Goal: Task Accomplishment & Management: Use online tool/utility

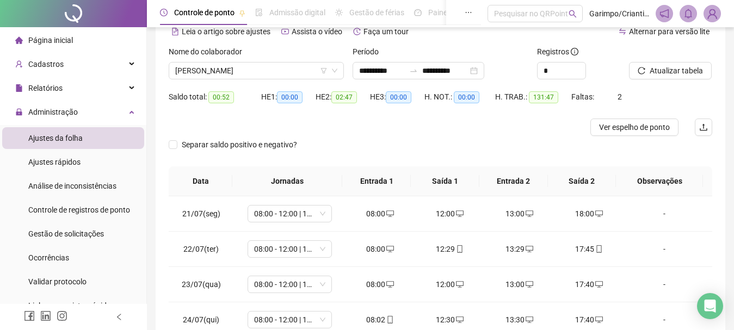
scroll to position [828, 0]
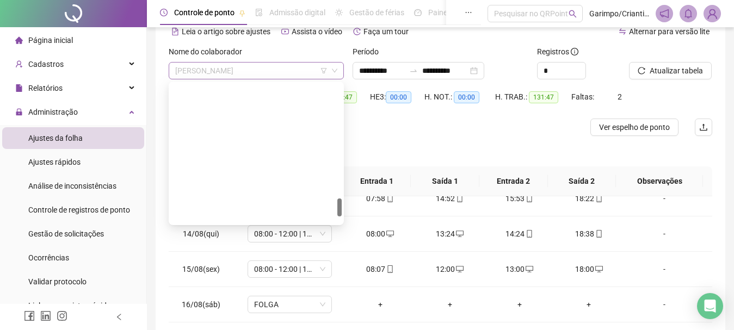
click at [254, 72] on span "[PERSON_NAME]" at bounding box center [256, 71] width 162 height 16
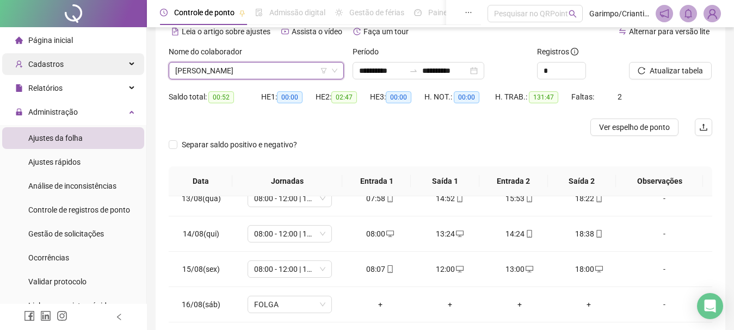
click at [83, 68] on div "Cadastros" at bounding box center [73, 64] width 142 height 22
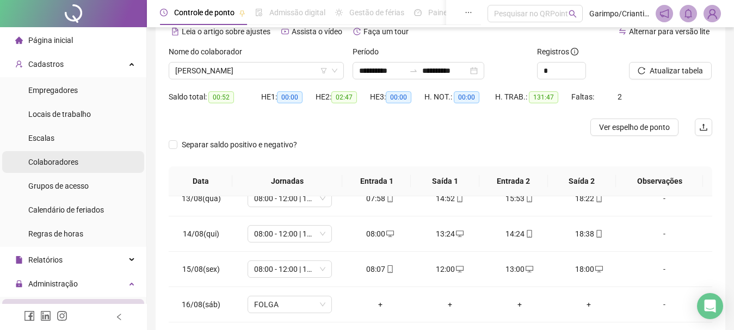
click at [66, 164] on span "Colaboradores" at bounding box center [53, 162] width 50 height 9
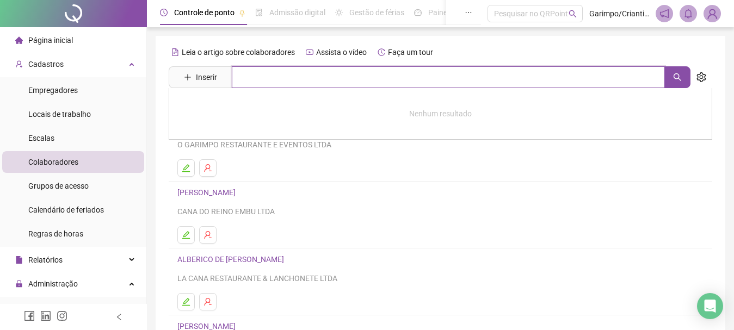
click at [281, 78] on input "text" at bounding box center [448, 77] width 433 height 22
type input "****"
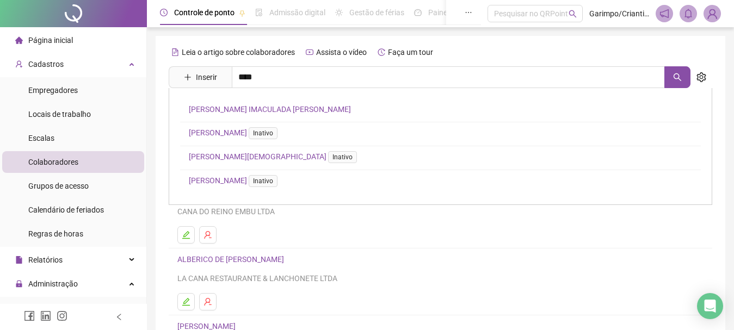
click at [247, 106] on link "[PERSON_NAME] IMACULADA [PERSON_NAME]" at bounding box center [270, 109] width 162 height 9
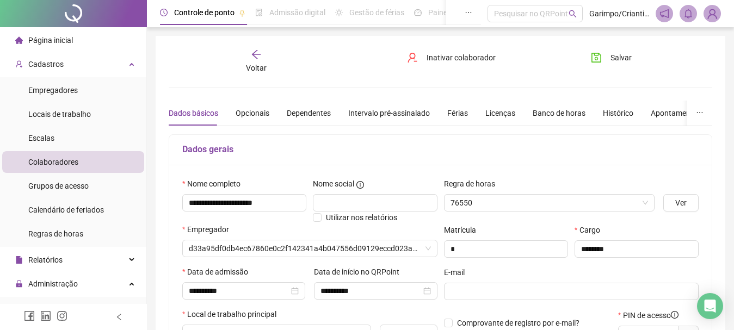
type input "**********"
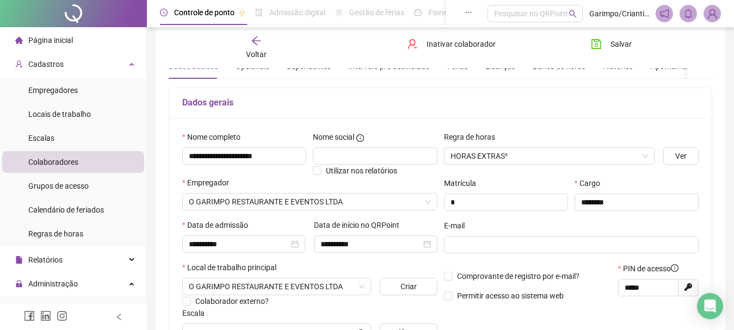
scroll to position [109, 0]
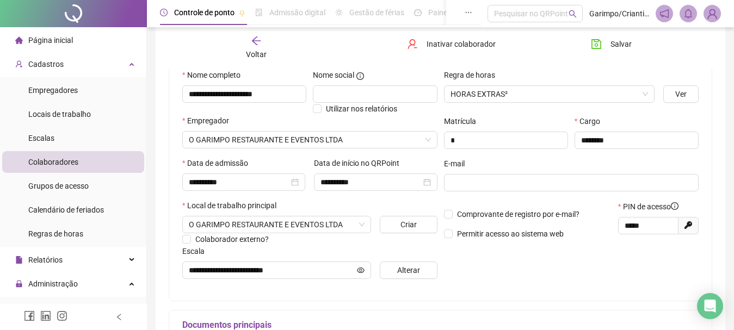
click at [686, 223] on icon "Gerar novo pin" at bounding box center [688, 225] width 8 height 8
type input "*****"
click at [602, 42] on button "Salvar" at bounding box center [611, 43] width 57 height 17
click at [275, 48] on div "Voltar" at bounding box center [256, 47] width 83 height 25
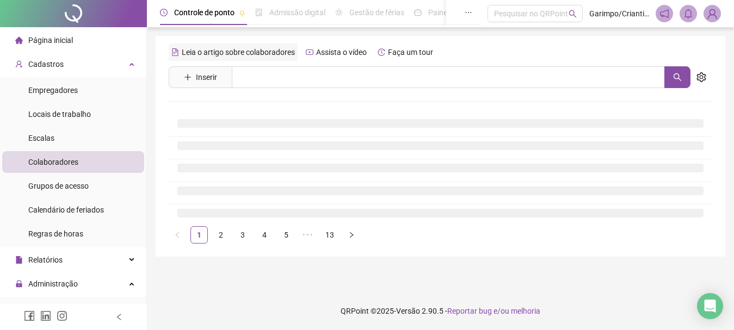
scroll to position [0, 0]
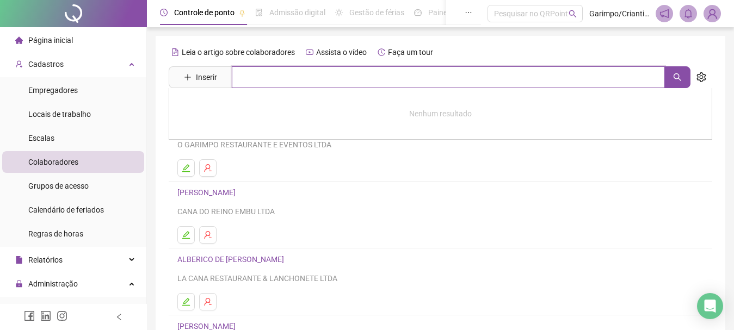
click at [273, 77] on input "text" at bounding box center [448, 77] width 433 height 22
type input "*****"
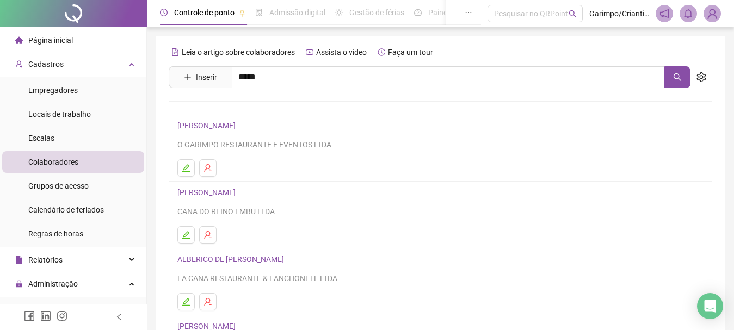
click at [247, 179] on link "[PERSON_NAME]" at bounding box center [218, 181] width 58 height 9
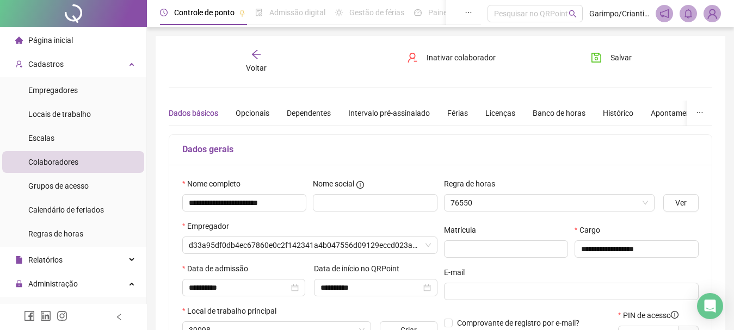
type input "**********"
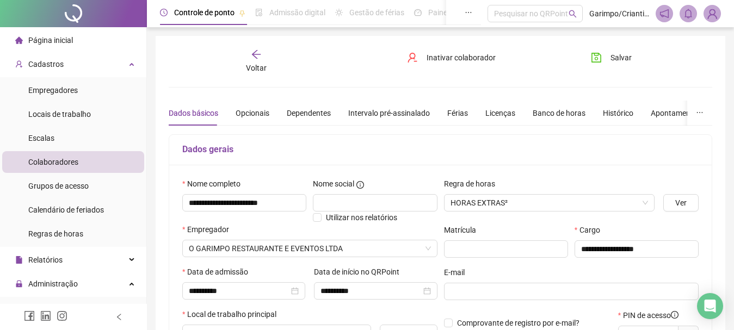
scroll to position [54, 0]
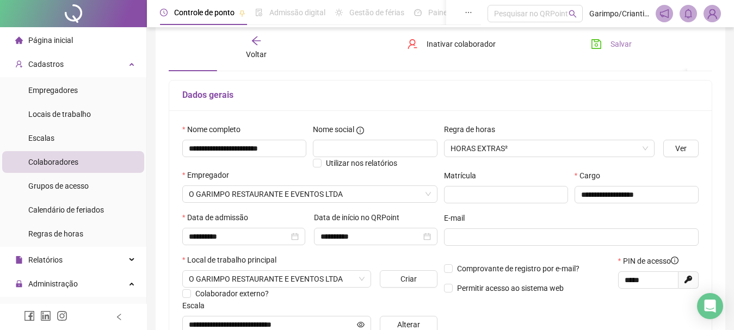
click at [603, 46] on button "Salvar" at bounding box center [611, 43] width 57 height 17
click at [603, 44] on button "Salvando" at bounding box center [616, 43] width 67 height 17
click at [262, 52] on span "Voltar" at bounding box center [256, 54] width 21 height 9
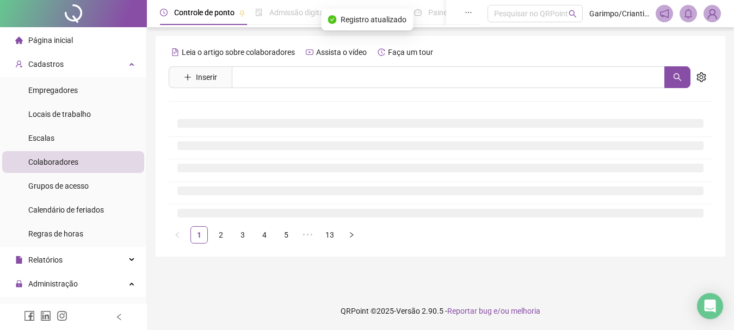
scroll to position [0, 0]
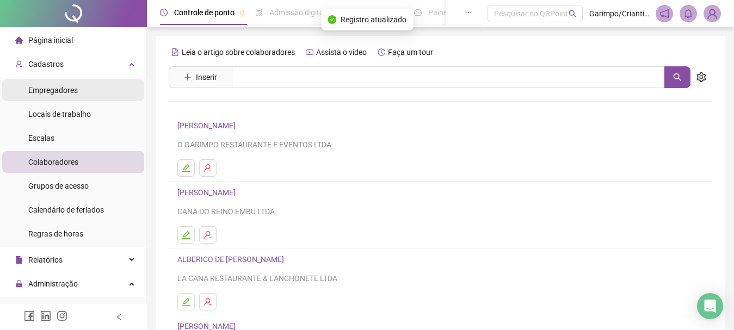
click at [92, 90] on li "Empregadores" at bounding box center [73, 90] width 142 height 22
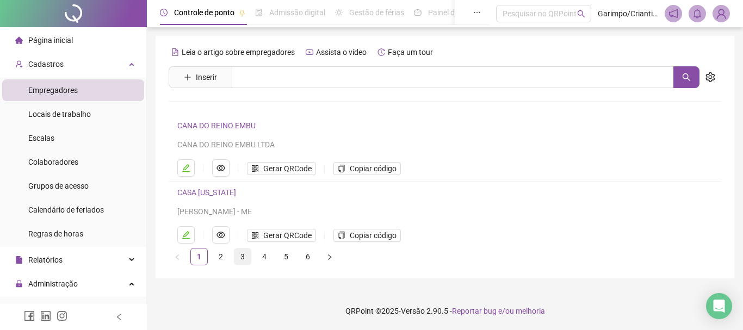
click at [241, 257] on link "3" at bounding box center [242, 257] width 16 height 16
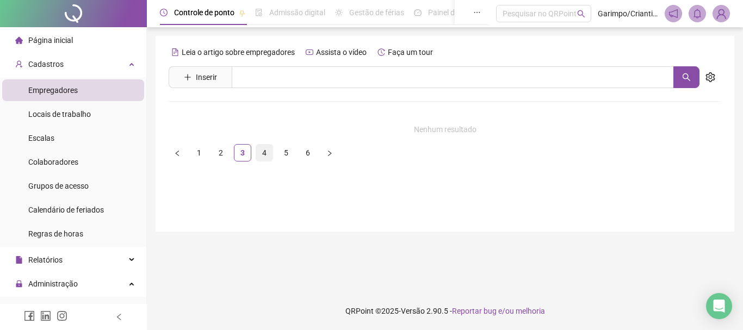
click at [263, 144] on li "4" at bounding box center [264, 152] width 17 height 17
click at [283, 156] on link "5" at bounding box center [286, 153] width 16 height 16
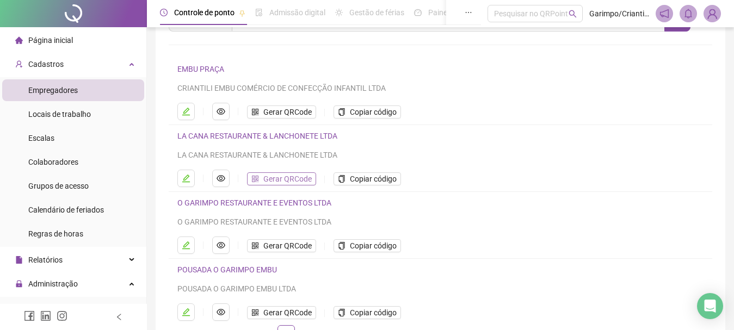
scroll to position [109, 0]
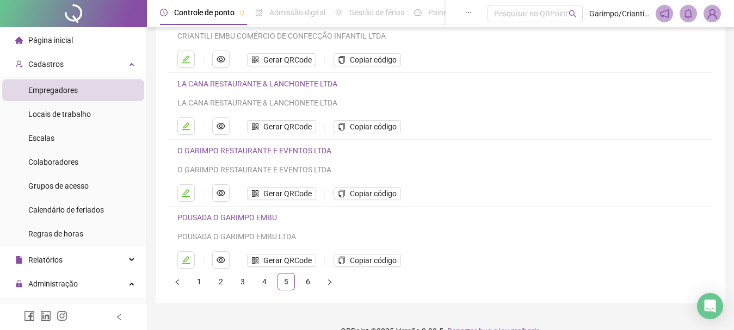
click at [277, 149] on link "O GARIMPO RESTAURANTE E EVENTOS LTDA" at bounding box center [254, 150] width 154 height 9
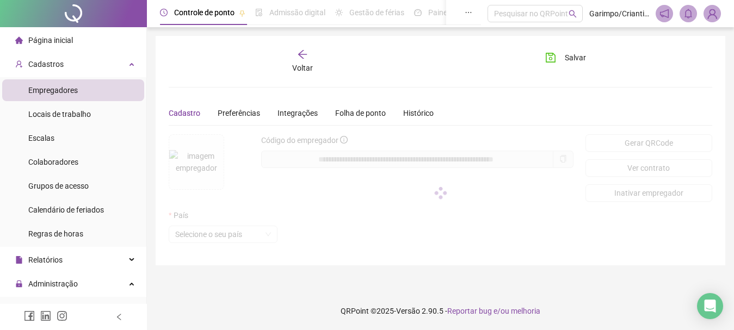
scroll to position [0, 0]
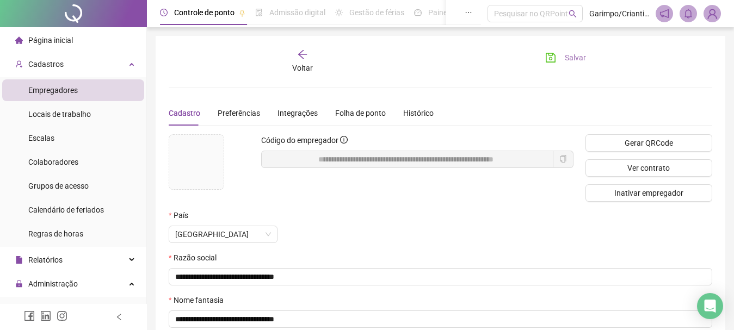
click at [564, 61] on button "Salvar" at bounding box center [565, 57] width 57 height 17
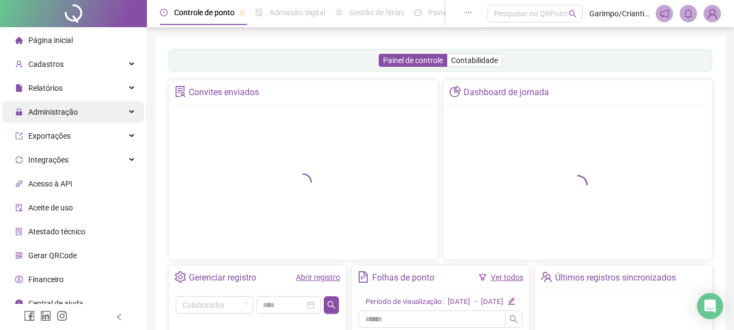
click at [81, 110] on div "Administração" at bounding box center [73, 112] width 142 height 22
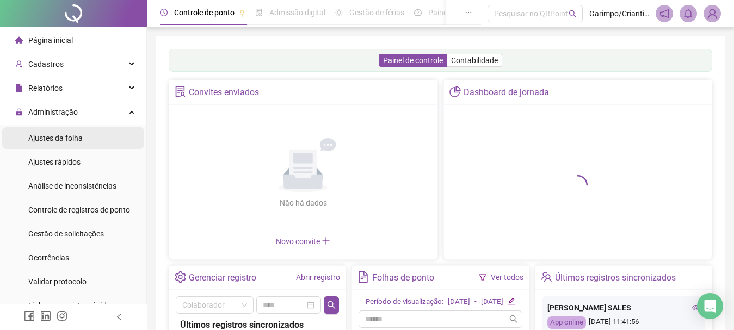
click at [75, 140] on span "Ajustes da folha" at bounding box center [55, 138] width 54 height 9
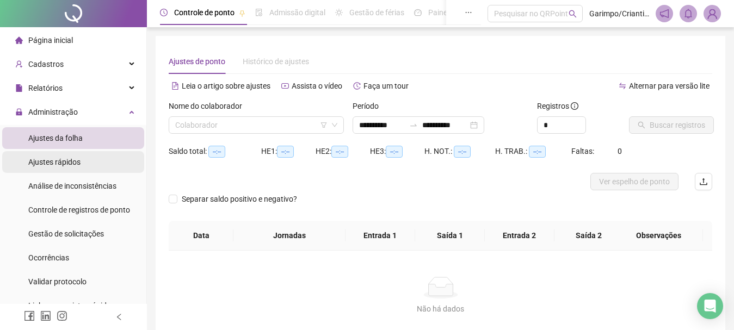
type input "**********"
click at [238, 127] on input "search" at bounding box center [251, 125] width 152 height 16
drag, startPoint x: 469, startPoint y: 181, endPoint x: 275, endPoint y: 217, distance: 198.0
click at [467, 181] on div at bounding box center [372, 181] width 407 height 17
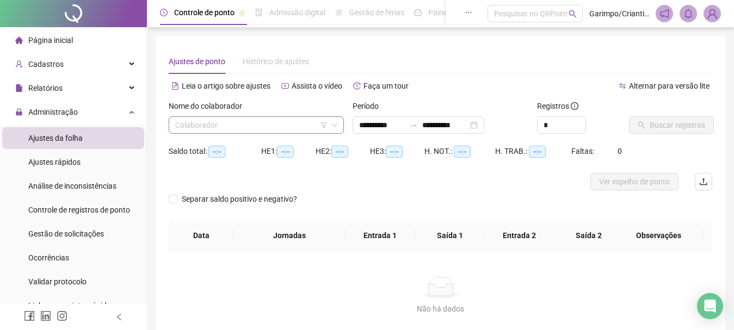
click at [218, 124] on input "search" at bounding box center [251, 125] width 152 height 16
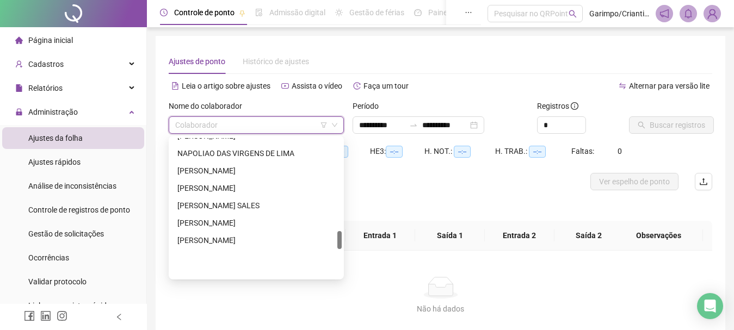
scroll to position [722, 0]
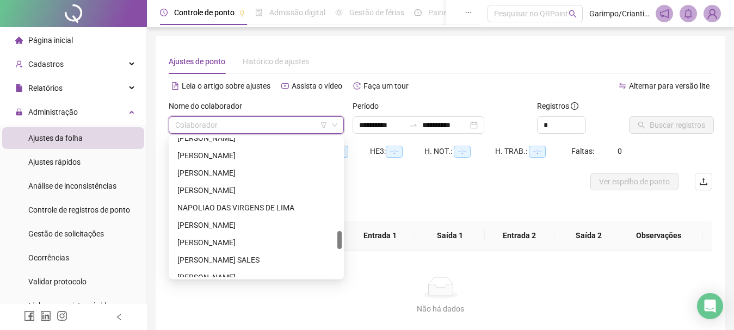
type input "*"
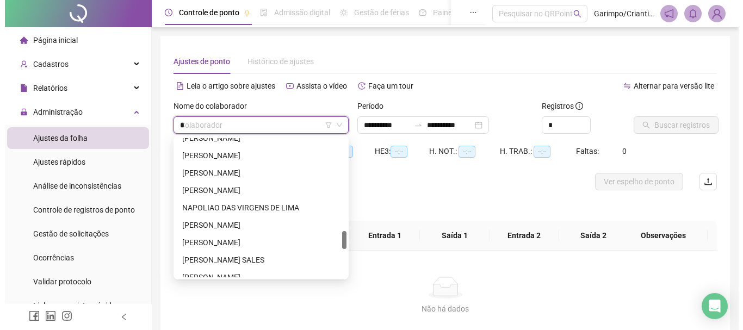
scroll to position [696, 0]
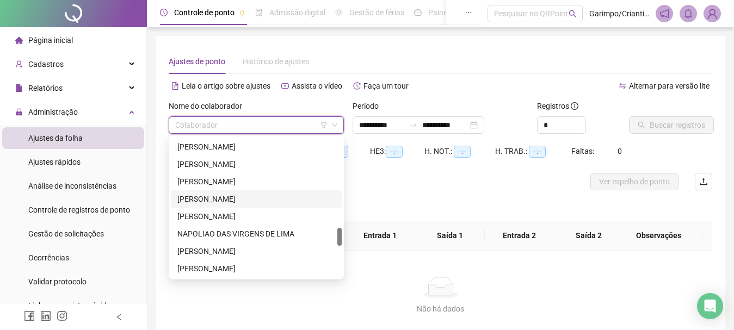
click at [263, 200] on div "[PERSON_NAME]" at bounding box center [256, 199] width 158 height 12
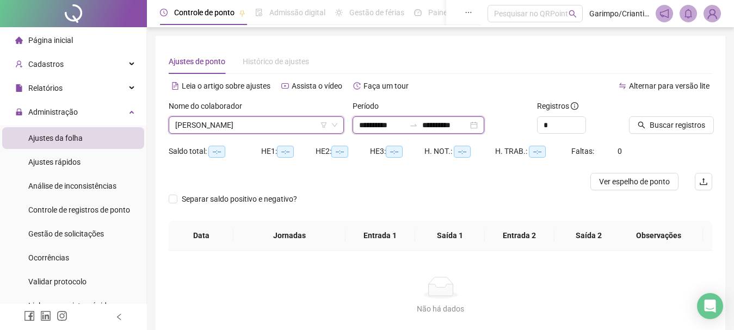
click at [463, 126] on input "**********" at bounding box center [445, 125] width 46 height 12
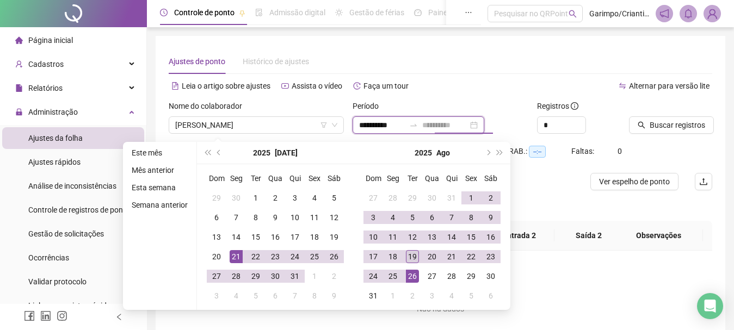
type input "**********"
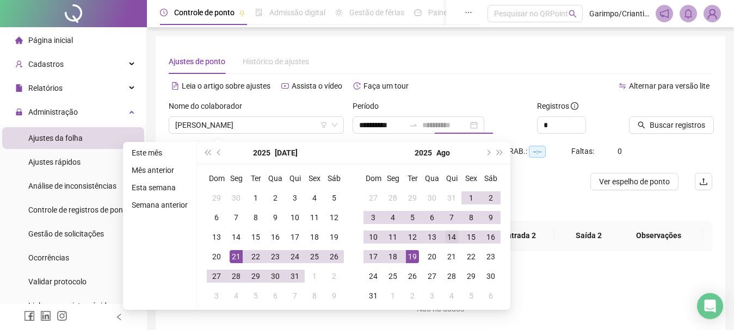
drag, startPoint x: 406, startPoint y: 258, endPoint x: 449, endPoint y: 244, distance: 45.8
click at [407, 258] on div "19" at bounding box center [412, 256] width 13 height 13
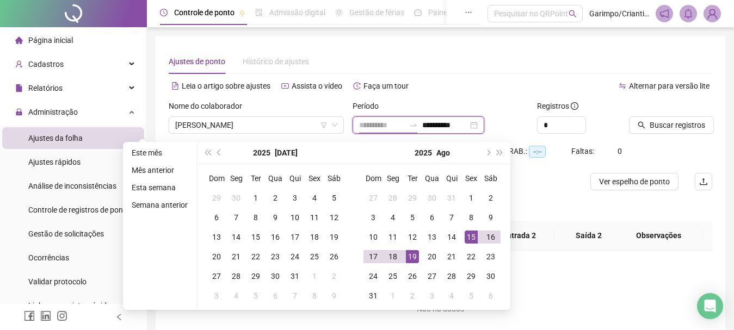
type input "**********"
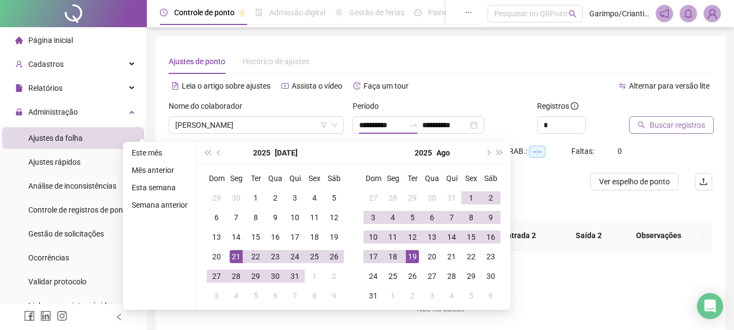
click at [650, 129] on span "Buscar registros" at bounding box center [677, 125] width 55 height 12
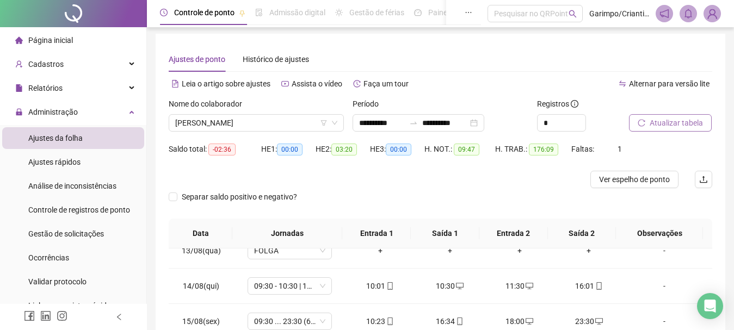
scroll to position [0, 0]
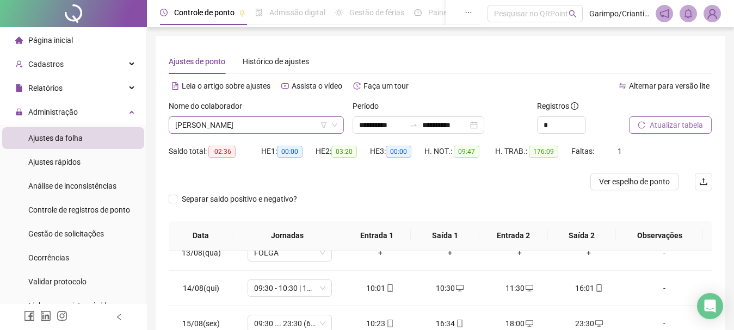
click at [228, 122] on span "[PERSON_NAME]" at bounding box center [256, 125] width 162 height 16
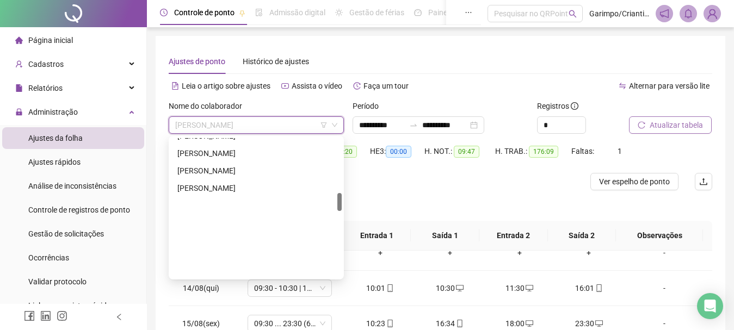
scroll to position [316, 0]
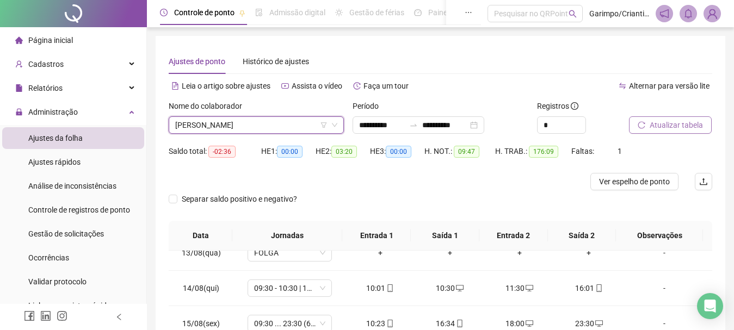
click at [447, 196] on div "Separar saldo positivo e negativo?" at bounding box center [440, 205] width 543 height 30
click at [653, 121] on span "Atualizar tabela" at bounding box center [676, 125] width 53 height 12
click at [217, 124] on span "[PERSON_NAME]" at bounding box center [256, 125] width 162 height 16
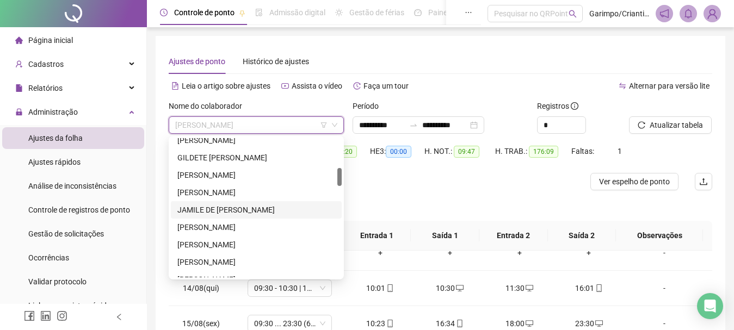
scroll to position [178, 0]
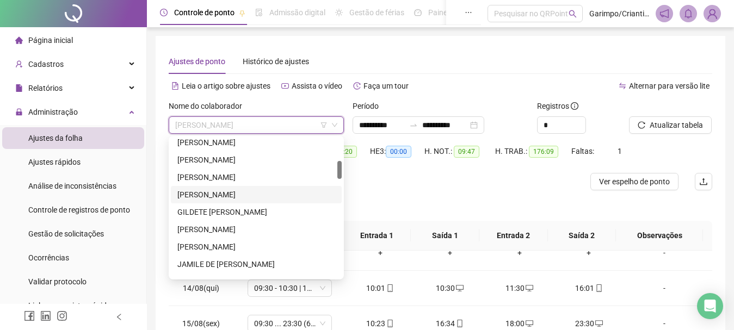
click at [217, 197] on div "[PERSON_NAME]" at bounding box center [256, 195] width 158 height 12
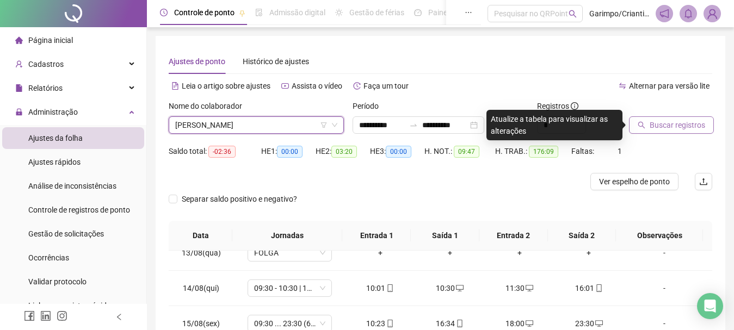
click at [661, 119] on span "Buscar registros" at bounding box center [677, 125] width 55 height 12
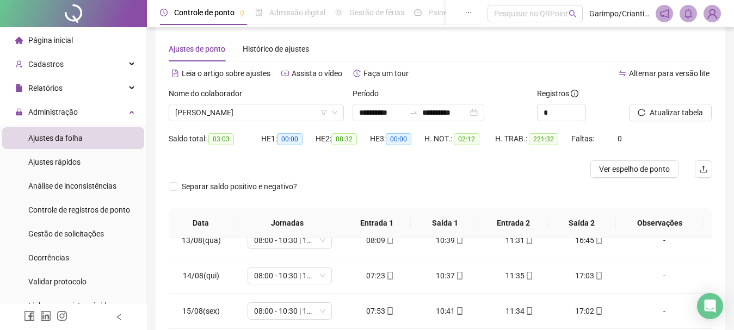
scroll to position [0, 0]
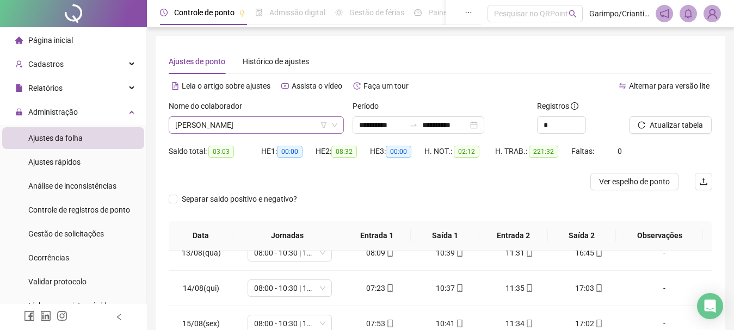
click at [232, 123] on span "[PERSON_NAME]" at bounding box center [256, 125] width 162 height 16
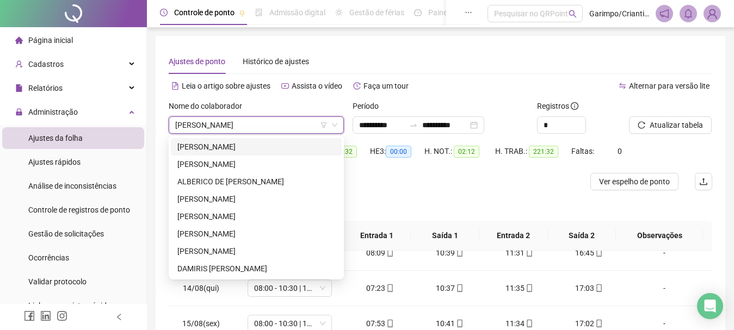
drag, startPoint x: 426, startPoint y: 176, endPoint x: 409, endPoint y: 171, distance: 18.1
click at [425, 176] on div at bounding box center [372, 181] width 407 height 17
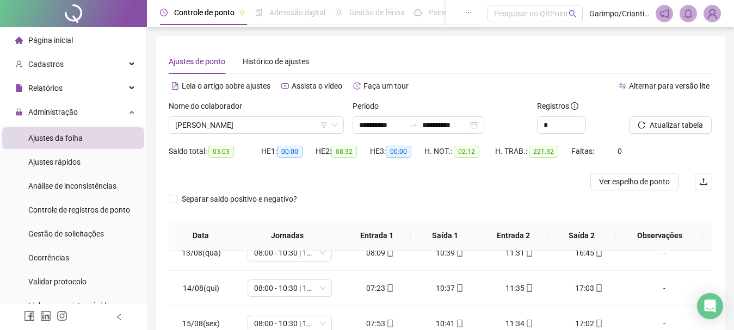
click at [230, 134] on div "Nome do colaborador [PERSON_NAME]" at bounding box center [256, 121] width 184 height 42
click at [230, 128] on span "[PERSON_NAME]" at bounding box center [256, 125] width 162 height 16
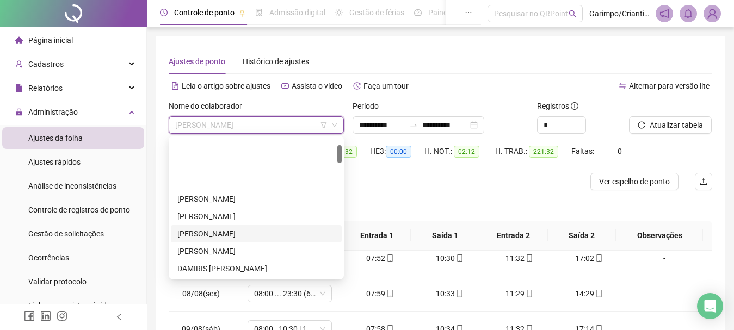
scroll to position [54, 0]
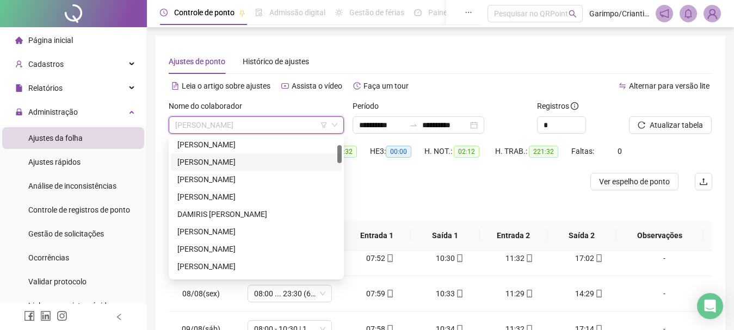
click at [218, 158] on div "[PERSON_NAME]" at bounding box center [256, 162] width 158 height 12
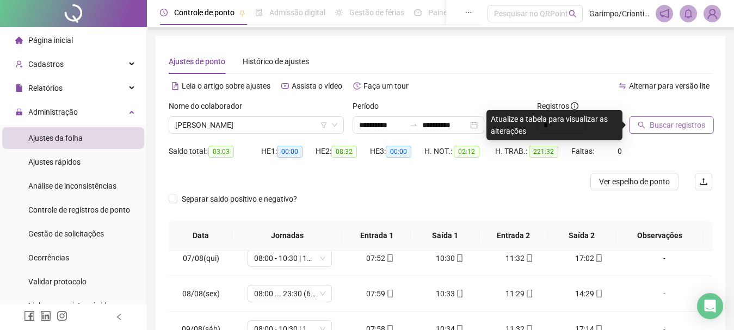
click at [695, 126] on span "Buscar registros" at bounding box center [677, 125] width 55 height 12
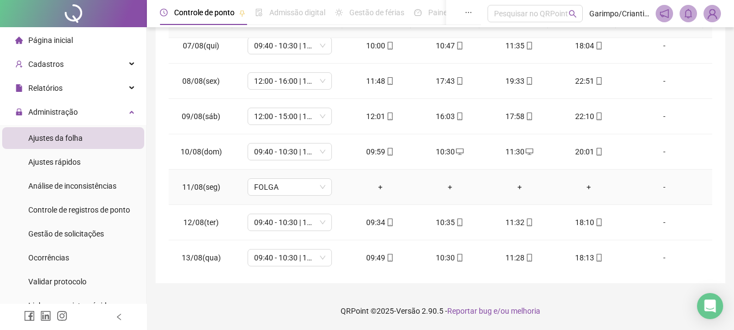
scroll to position [828, 0]
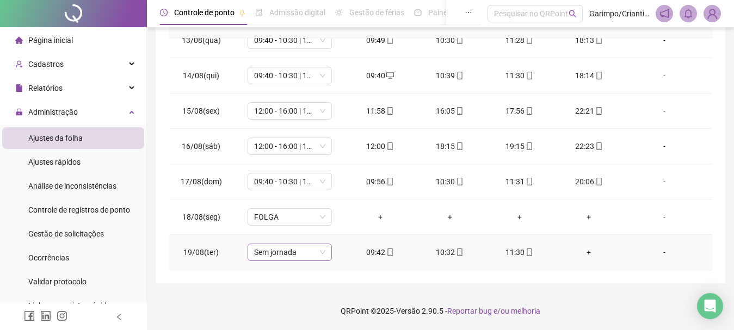
click at [285, 255] on span "Sem jornada" at bounding box center [289, 252] width 71 height 16
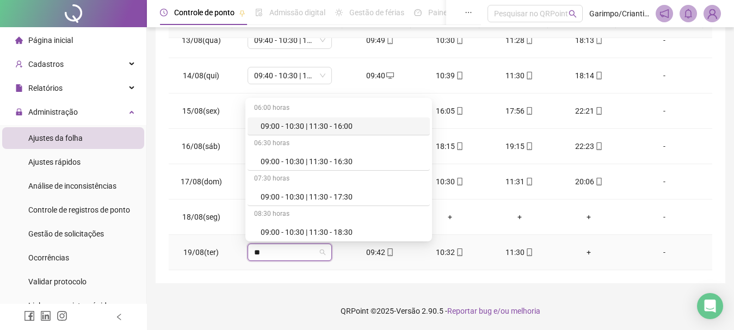
type input "*"
type input "**"
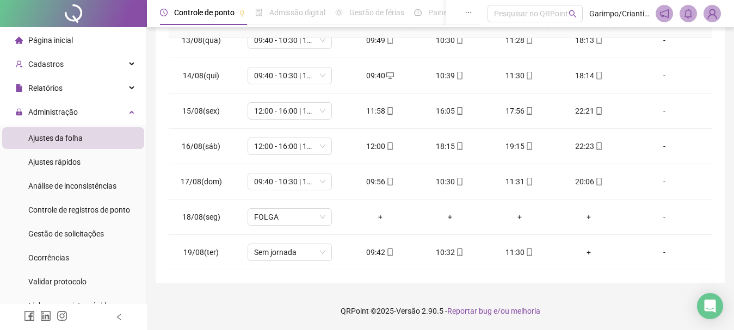
click at [326, 270] on div "**********" at bounding box center [441, 53] width 570 height 460
click at [286, 256] on span "Sem jornada" at bounding box center [289, 252] width 71 height 16
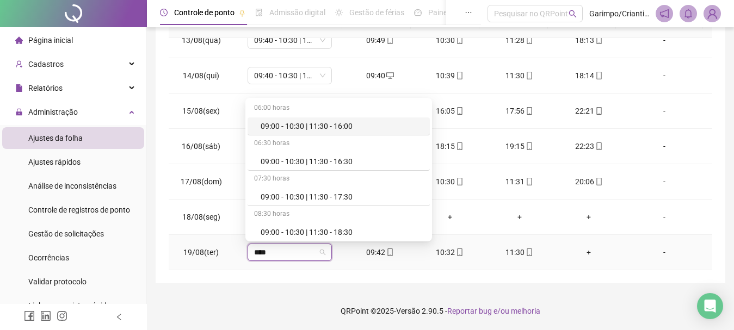
type input "*****"
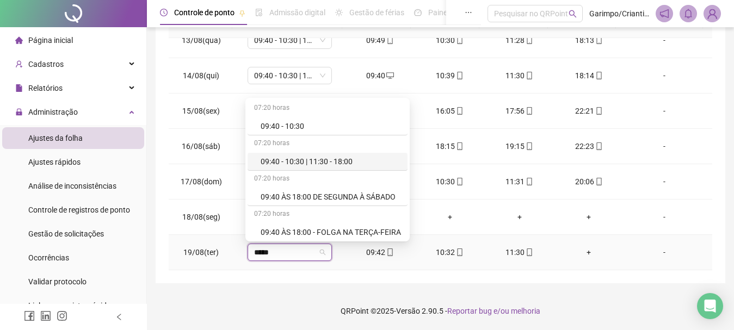
click at [357, 160] on div "09:40 - 10:30 | 11:30 - 18:00" at bounding box center [331, 162] width 140 height 12
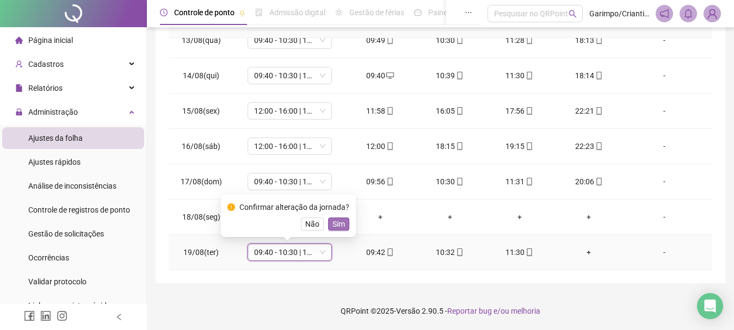
click at [332, 225] on span "Sim" at bounding box center [338, 224] width 13 height 12
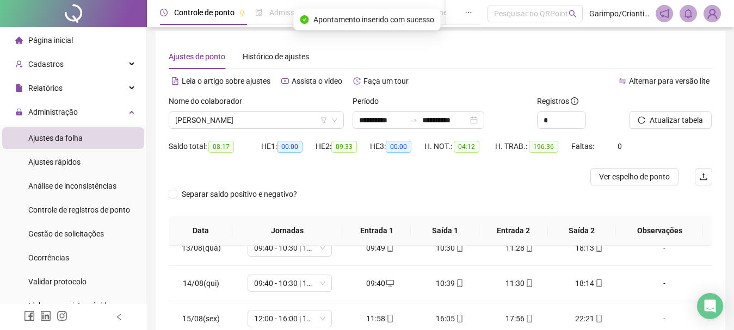
scroll to position [0, 0]
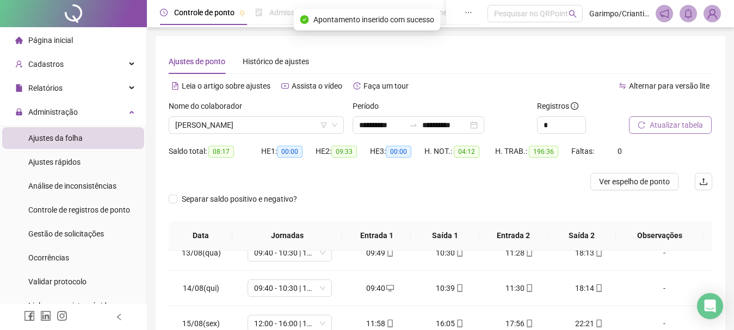
click at [665, 122] on span "Atualizar tabela" at bounding box center [676, 125] width 53 height 12
click at [208, 125] on span "[PERSON_NAME]" at bounding box center [256, 125] width 162 height 16
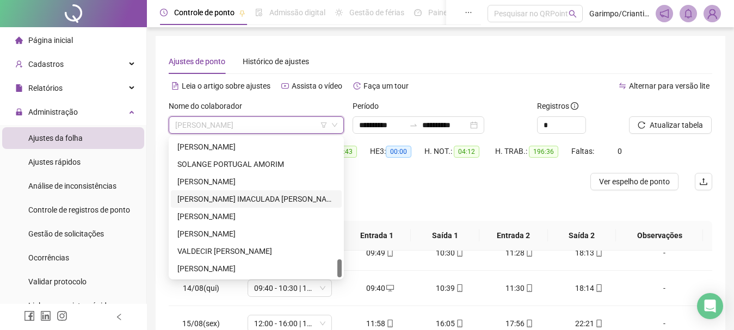
scroll to position [886, 0]
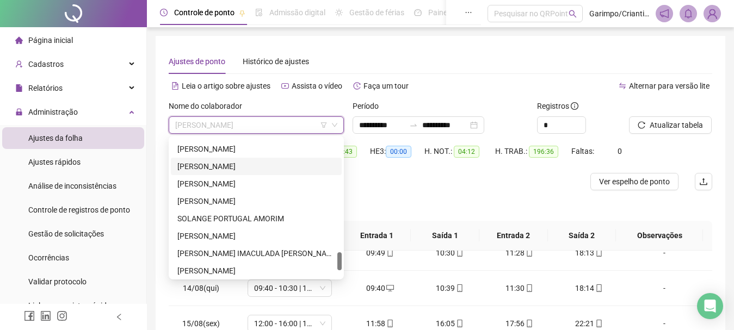
click at [224, 165] on div "[PERSON_NAME]" at bounding box center [256, 166] width 158 height 12
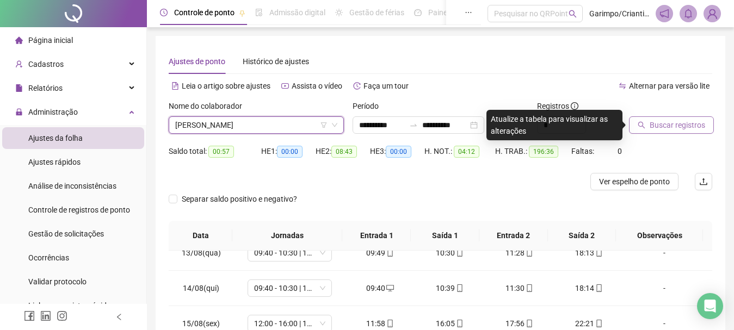
click at [679, 125] on span "Buscar registros" at bounding box center [677, 125] width 55 height 12
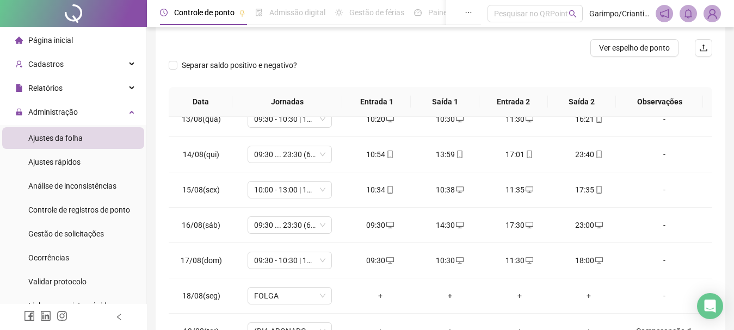
scroll to position [0, 0]
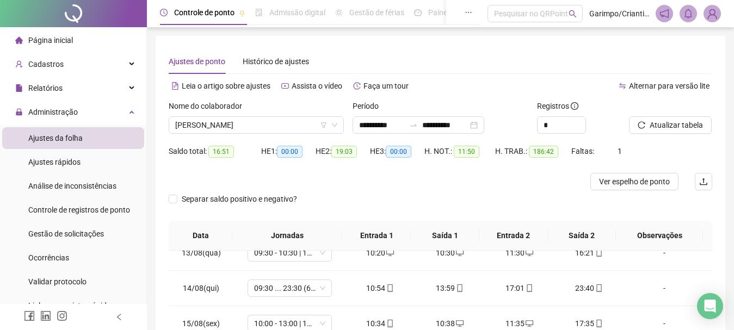
click at [199, 135] on div "Nome do colaborador [PERSON_NAME]" at bounding box center [256, 121] width 184 height 42
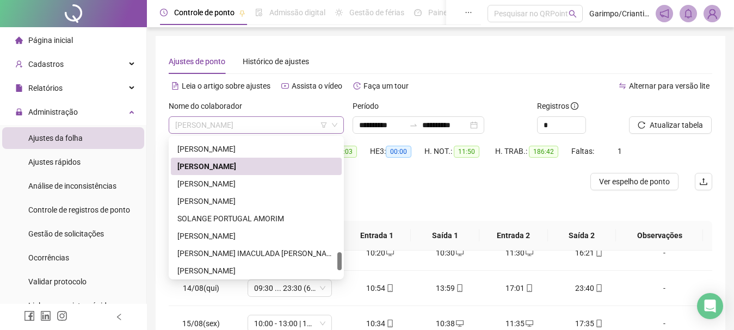
click at [205, 119] on span "[PERSON_NAME]" at bounding box center [256, 125] width 162 height 16
click at [318, 104] on div "Nome do colaborador" at bounding box center [256, 108] width 175 height 16
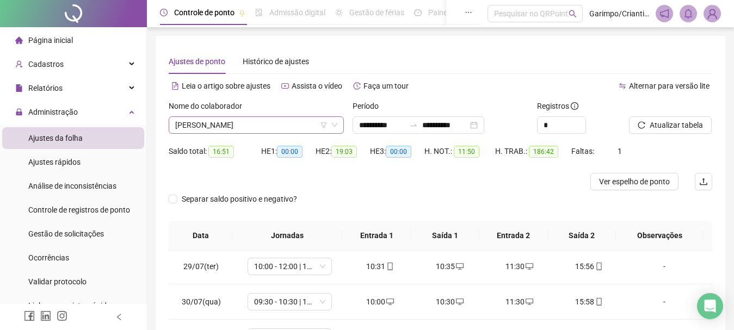
click at [221, 127] on span "[PERSON_NAME]" at bounding box center [256, 125] width 162 height 16
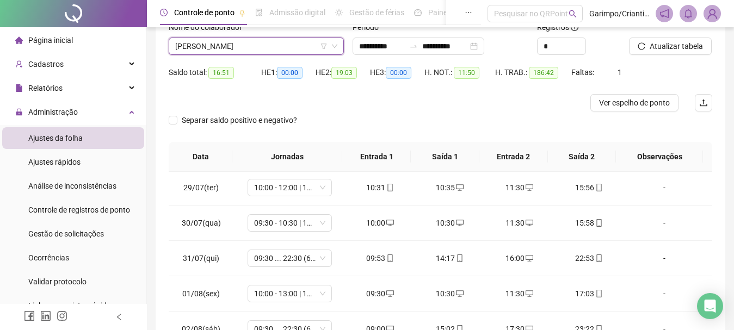
scroll to position [213, 0]
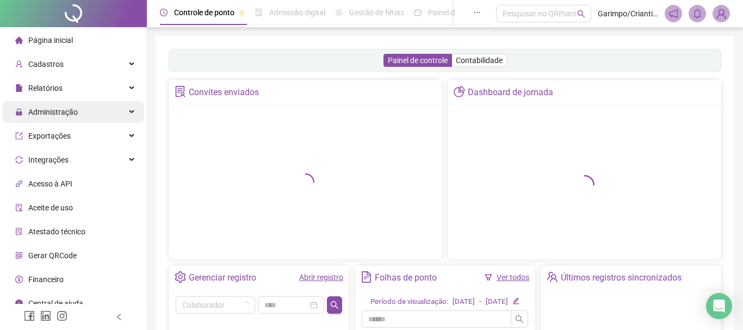
click at [58, 112] on span "Administração" at bounding box center [53, 112] width 50 height 9
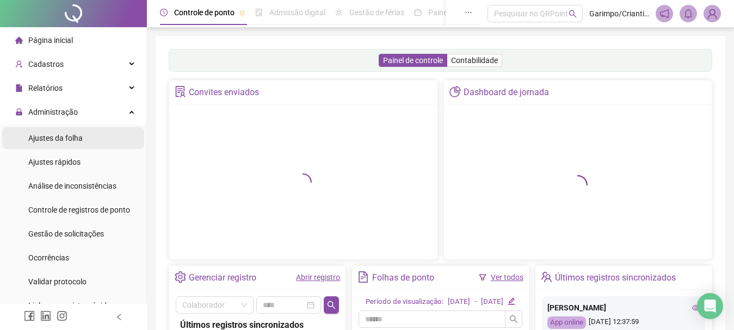
click at [64, 139] on span "Ajustes da folha" at bounding box center [55, 138] width 54 height 9
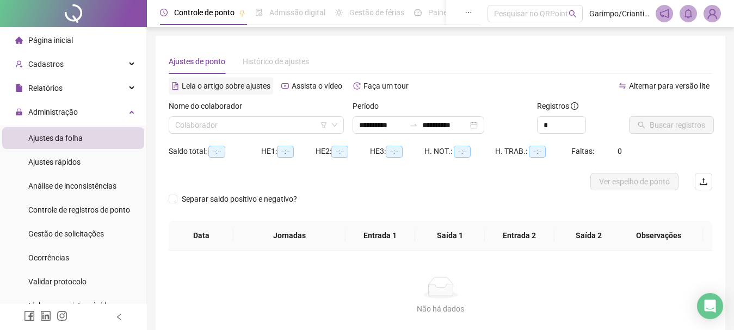
type input "**********"
click at [231, 109] on label "Nome do colaborador" at bounding box center [209, 106] width 81 height 12
click at [222, 129] on input "search" at bounding box center [251, 125] width 152 height 16
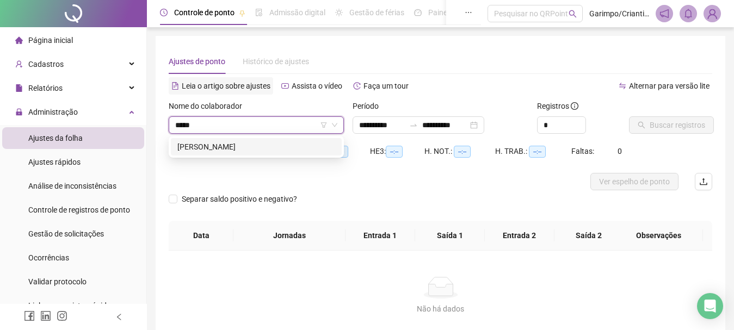
type input "******"
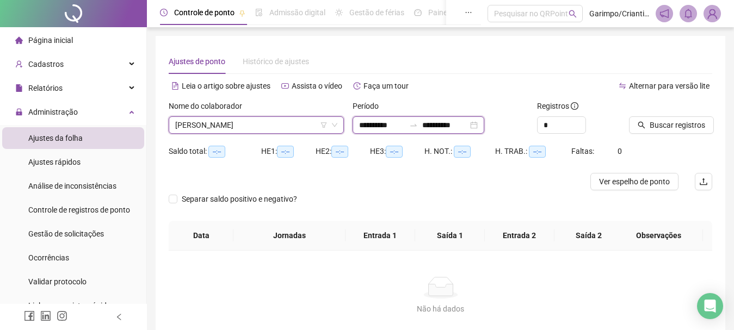
click at [456, 127] on input "**********" at bounding box center [445, 125] width 46 height 12
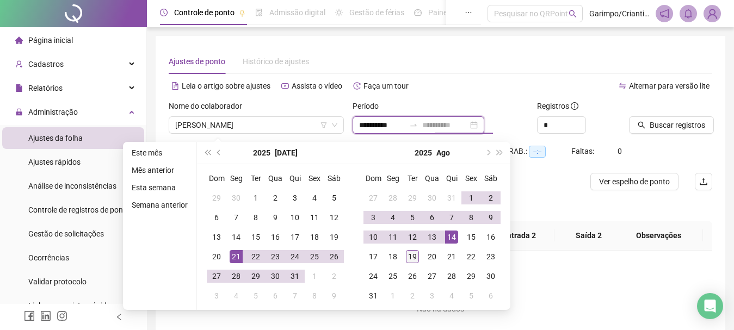
type input "**********"
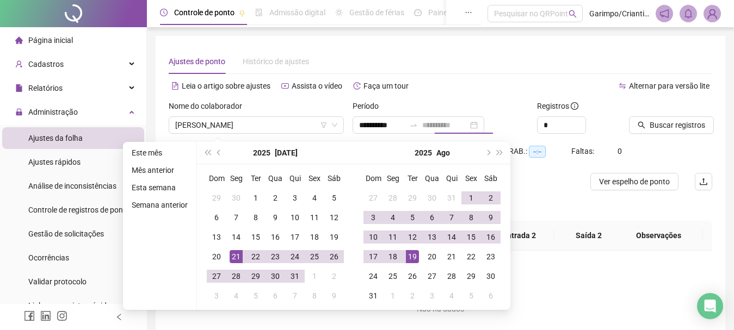
click at [415, 256] on div "19" at bounding box center [412, 256] width 13 height 13
type input "**********"
click at [553, 78] on div "Alternar para versão lite" at bounding box center [577, 85] width 272 height 17
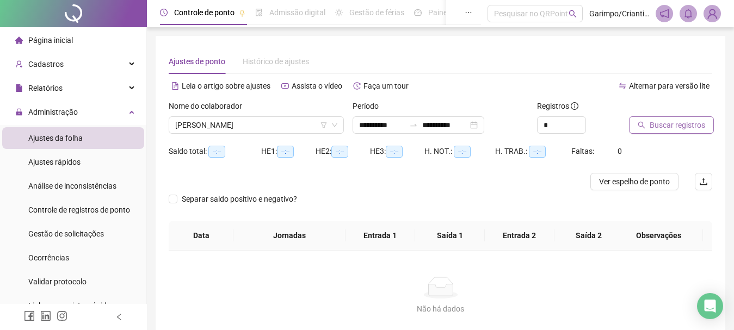
click at [674, 122] on span "Buscar registros" at bounding box center [677, 125] width 55 height 12
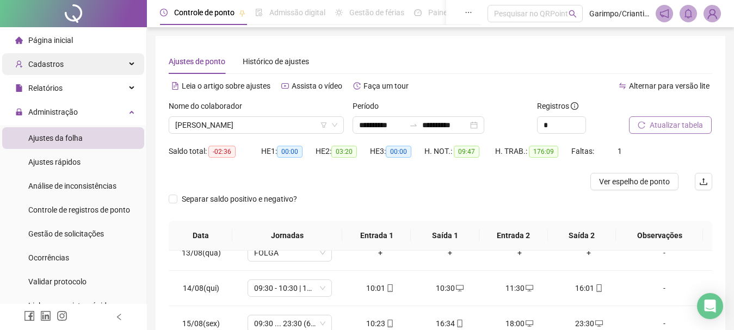
click at [73, 73] on div "Cadastros" at bounding box center [73, 64] width 142 height 22
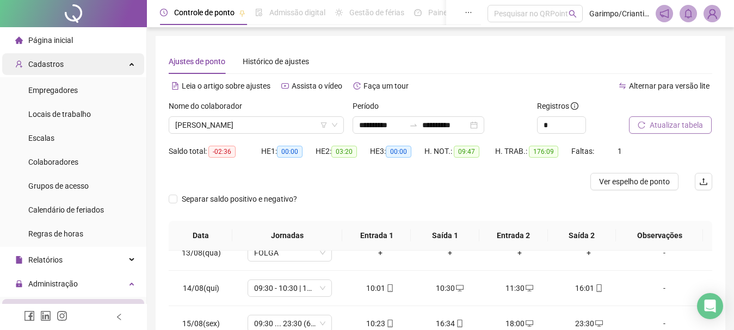
click at [97, 63] on div "Cadastros" at bounding box center [73, 64] width 142 height 22
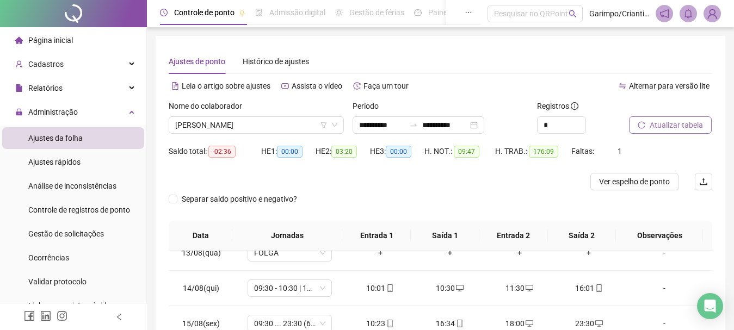
click at [110, 44] on li "Página inicial" at bounding box center [73, 40] width 142 height 22
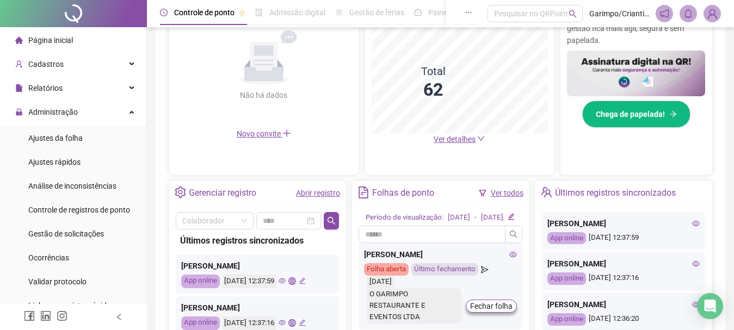
scroll to position [272, 0]
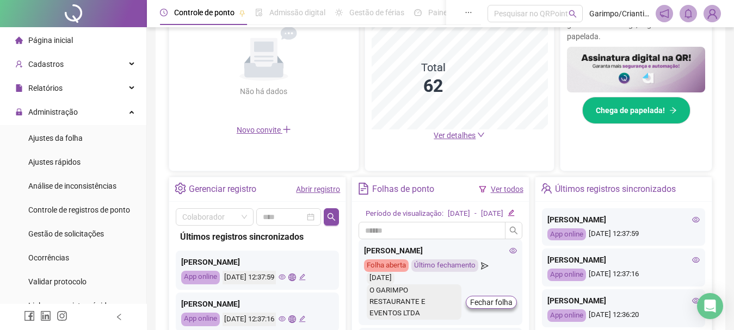
click at [477, 138] on link "Ver detalhes" at bounding box center [459, 135] width 51 height 9
